Goal: Information Seeking & Learning: Learn about a topic

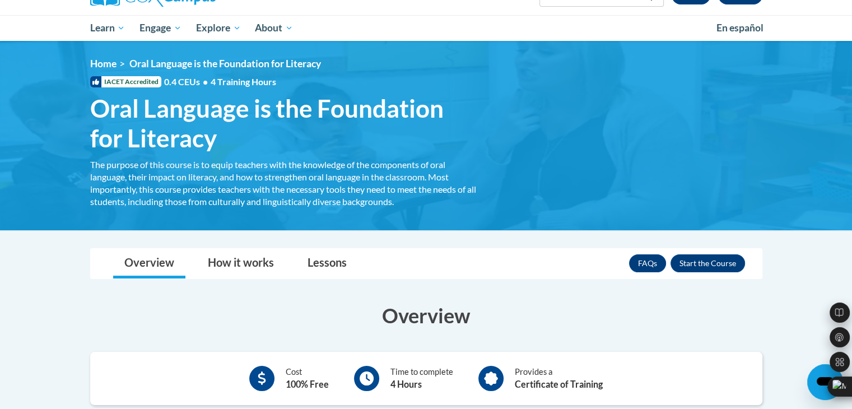
scroll to position [100, 0]
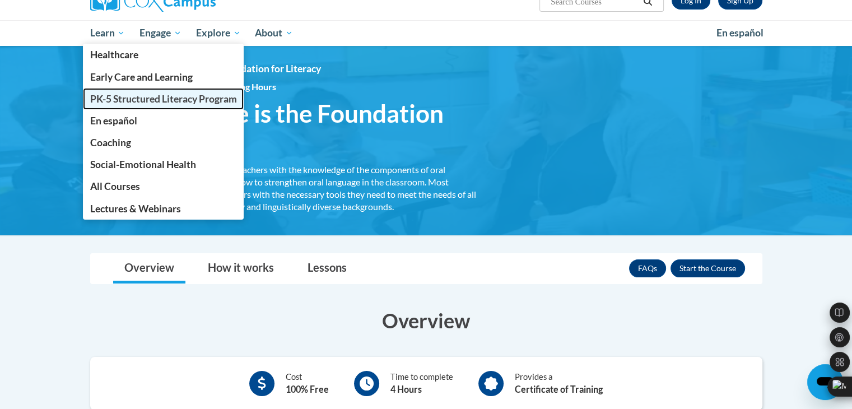
click at [123, 97] on span "PK-5 Structured Literacy Program" at bounding box center [163, 99] width 147 height 12
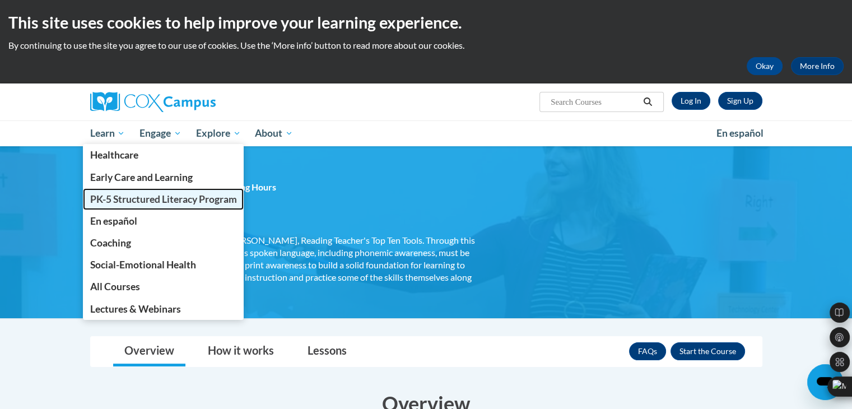
click at [129, 194] on span "PK-5 Structured Literacy Program" at bounding box center [163, 199] width 147 height 12
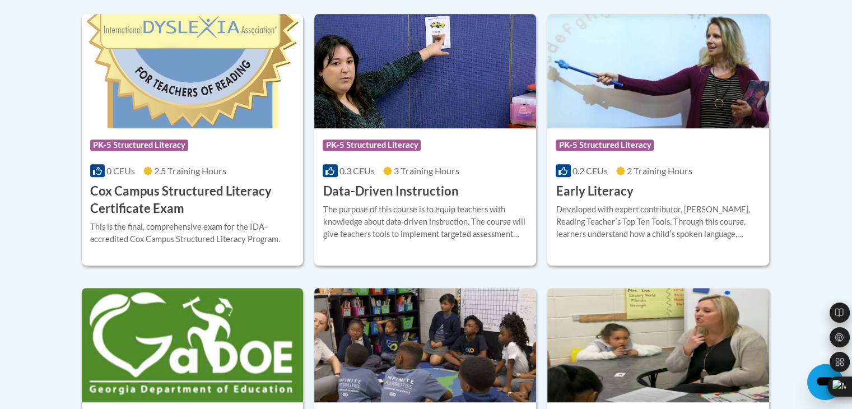
scroll to position [424, 0]
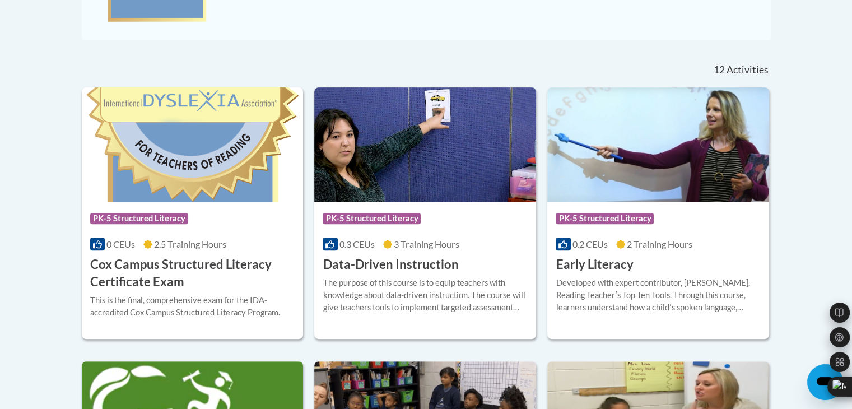
click at [682, 302] on div "Developed with expert contributor, Dr. Deborah Glaser, Reading Teacherʹs Top Te…" at bounding box center [658, 295] width 205 height 37
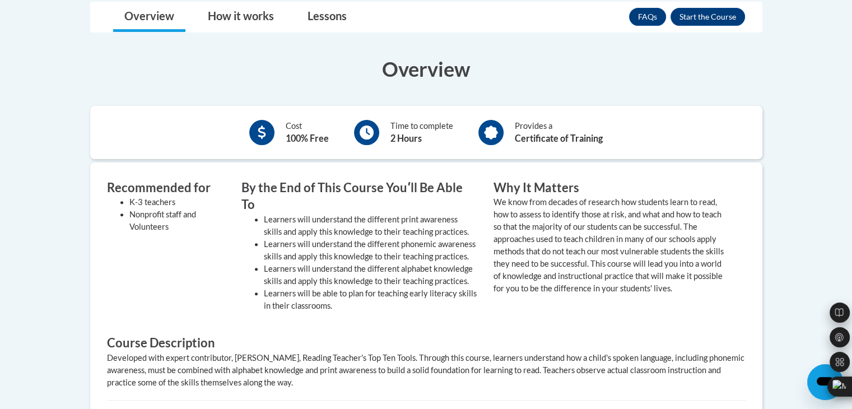
scroll to position [331, 0]
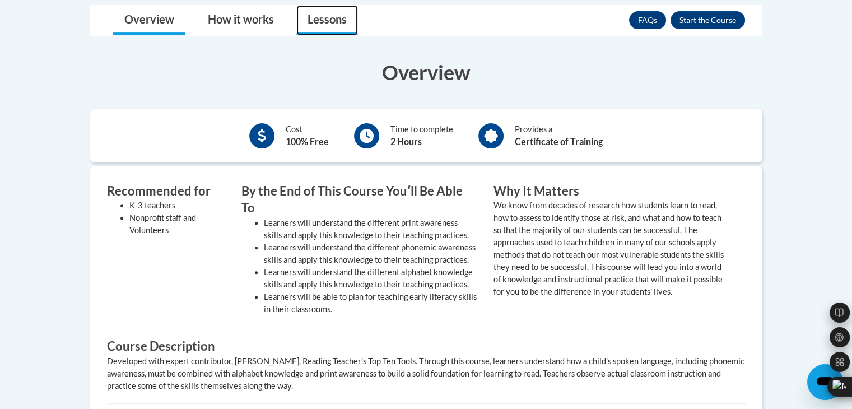
click at [322, 24] on link "Lessons" at bounding box center [327, 21] width 62 height 30
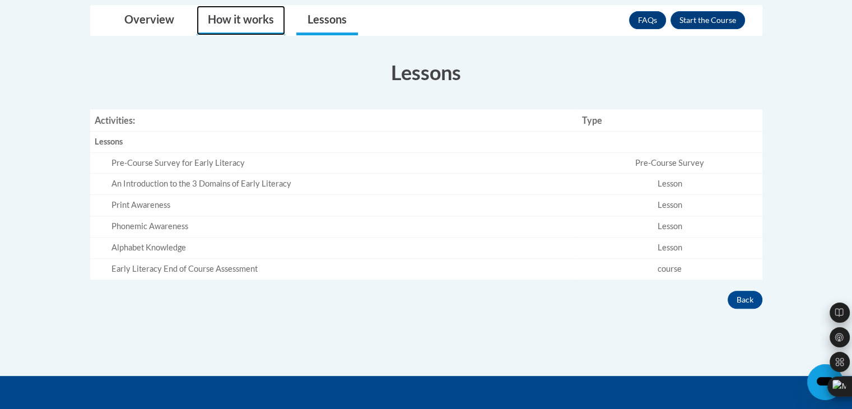
click at [233, 9] on link "How it works" at bounding box center [241, 21] width 89 height 30
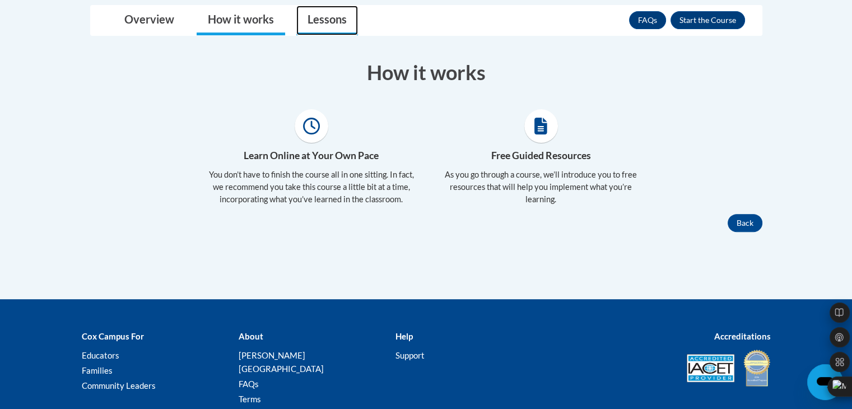
click at [334, 25] on link "Lessons" at bounding box center [327, 21] width 62 height 30
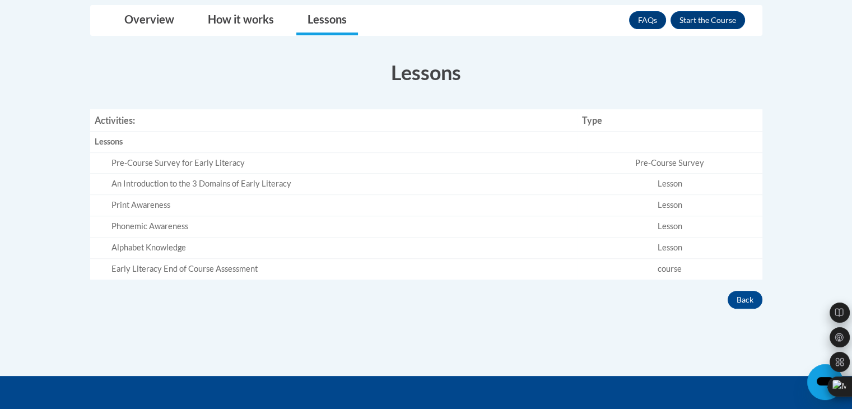
click at [280, 336] on div "× Close Course Enrollment Please select... × Close × 2" at bounding box center [426, 189] width 706 height 371
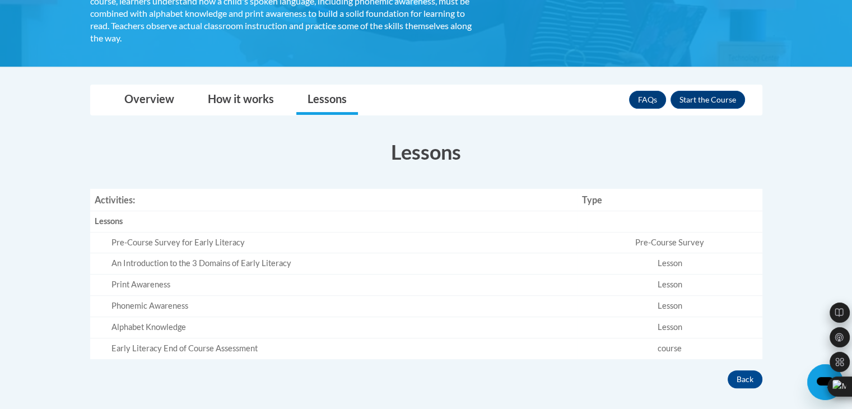
scroll to position [208, 0]
